Goal: Book appointment/travel/reservation

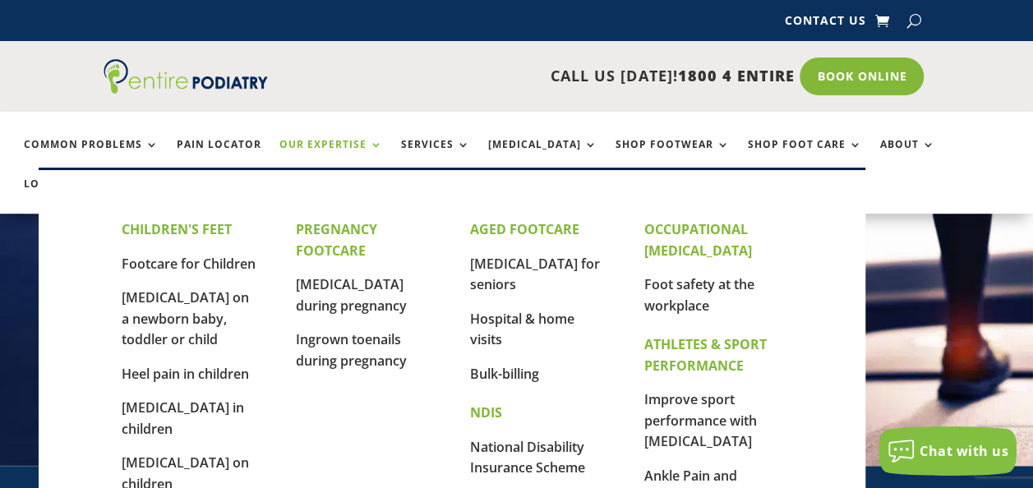
click at [339, 144] on link "Our Expertise" at bounding box center [331, 156] width 104 height 35
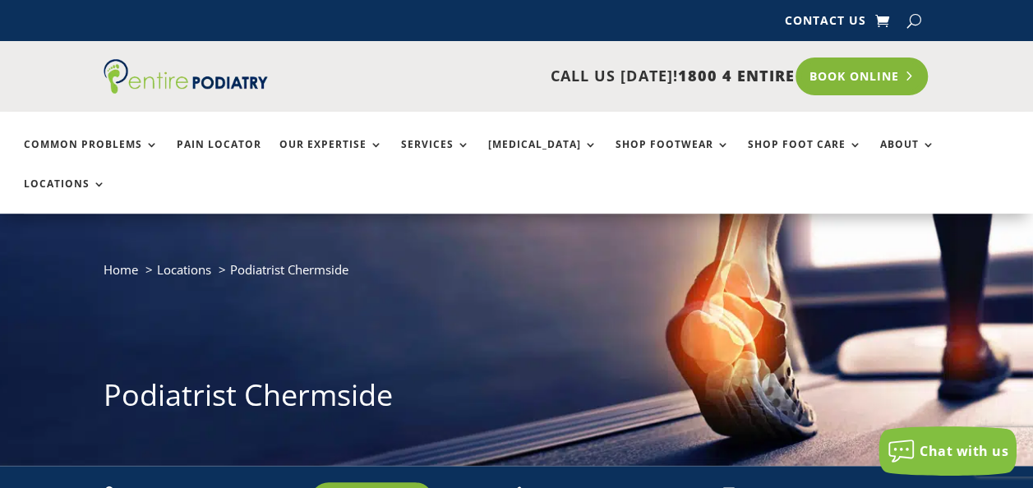
click at [849, 80] on link "Book Online" at bounding box center [862, 77] width 132 height 38
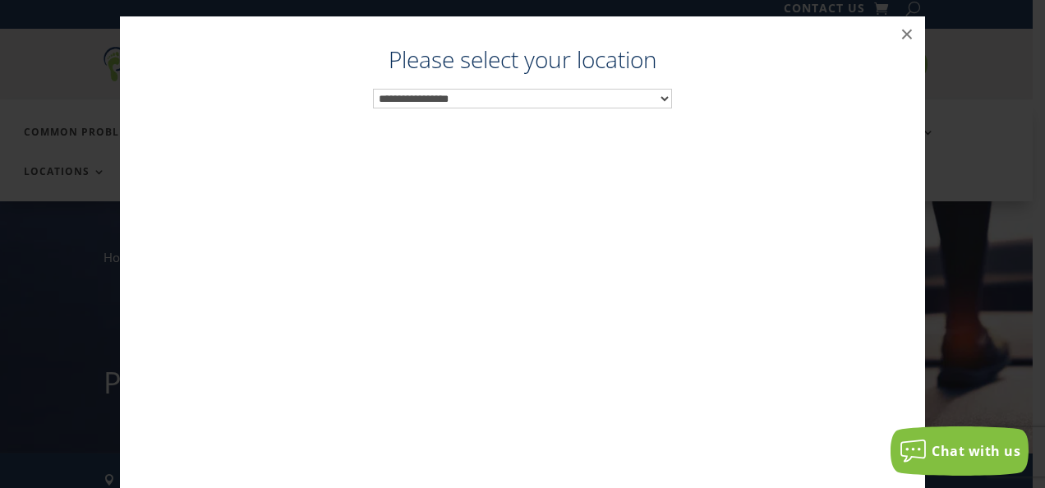
scroll to position [16, 0]
click at [391, 100] on select "**********" at bounding box center [522, 99] width 299 height 21
